Goal: Task Accomplishment & Management: Use online tool/utility

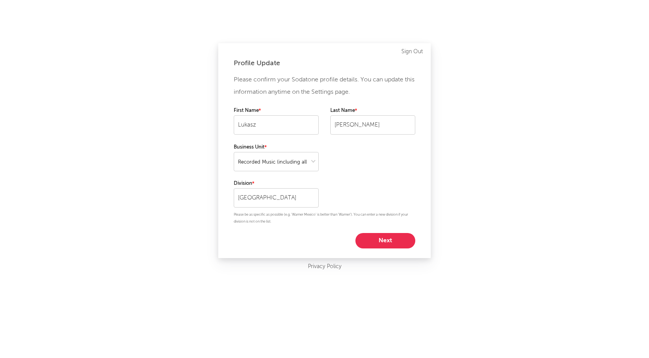
select select "recorded_music"
click at [390, 242] on button "Next" at bounding box center [385, 240] width 60 height 15
select select "manager"
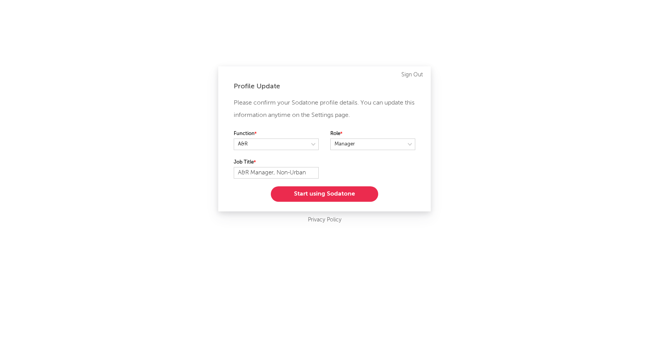
click at [334, 191] on button "Start using Sodatone" at bounding box center [324, 193] width 107 height 15
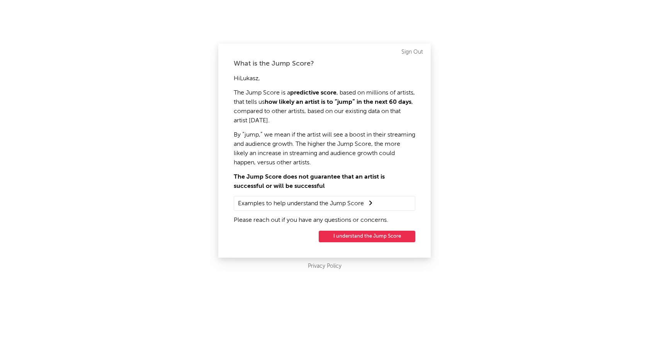
click at [347, 237] on button "I understand the Jump Score" at bounding box center [366, 237] width 97 height 12
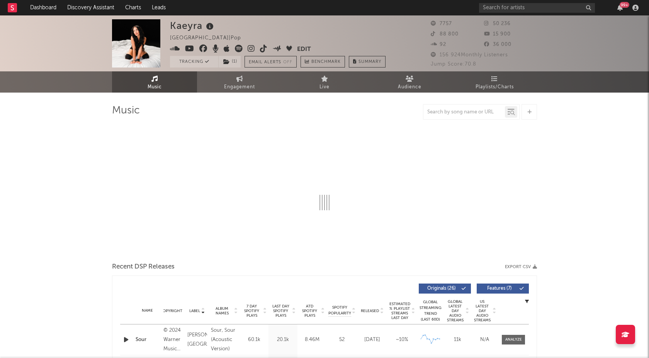
select select "6m"
